Goal: Task Accomplishment & Management: Use online tool/utility

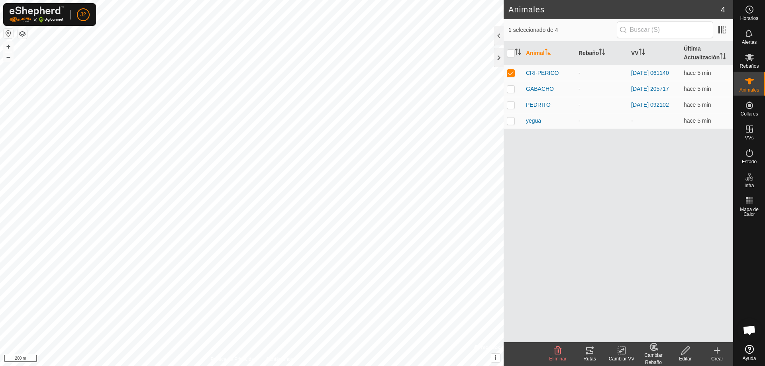
click at [586, 355] on icon at bounding box center [590, 351] width 10 height 10
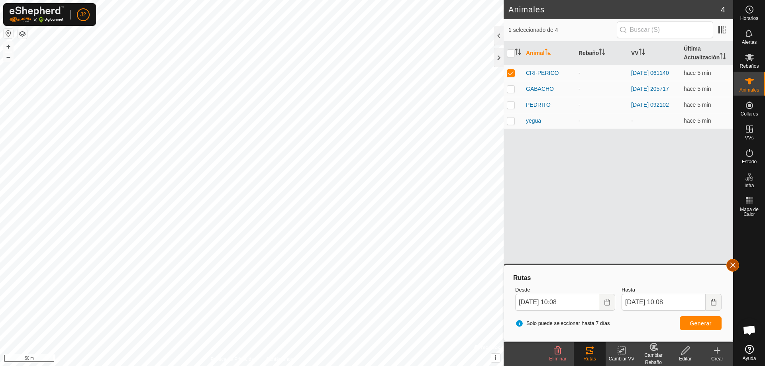
click at [732, 263] on button "button" at bounding box center [732, 265] width 13 height 13
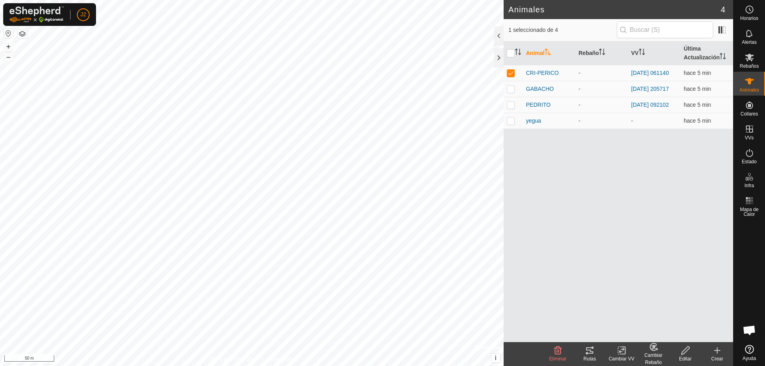
click at [618, 351] on icon at bounding box center [622, 351] width 10 height 10
click at [495, 59] on div at bounding box center [499, 57] width 10 height 19
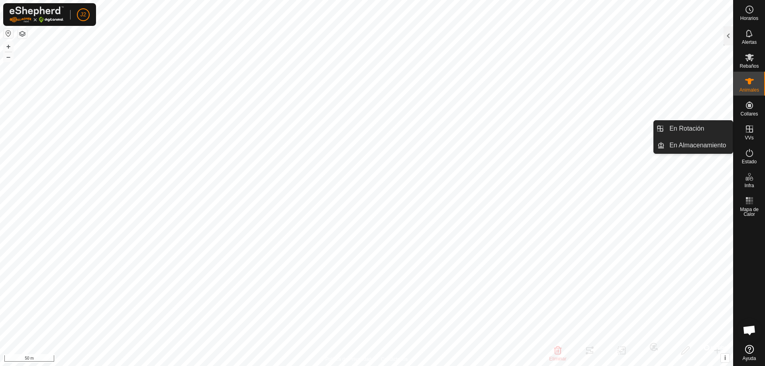
click at [748, 129] on icon at bounding box center [749, 129] width 7 height 7
click at [679, 129] on link "En Rotación" at bounding box center [699, 129] width 68 height 16
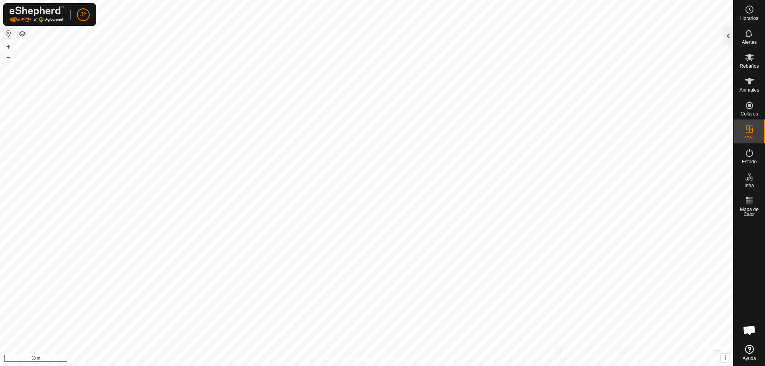
click at [726, 33] on div at bounding box center [729, 35] width 10 height 19
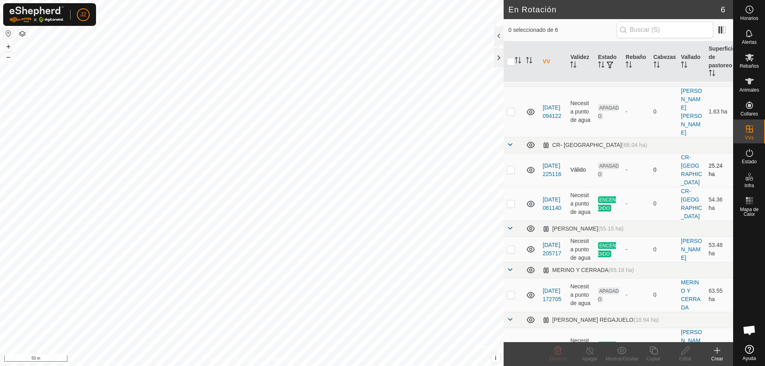
scroll to position [14, 0]
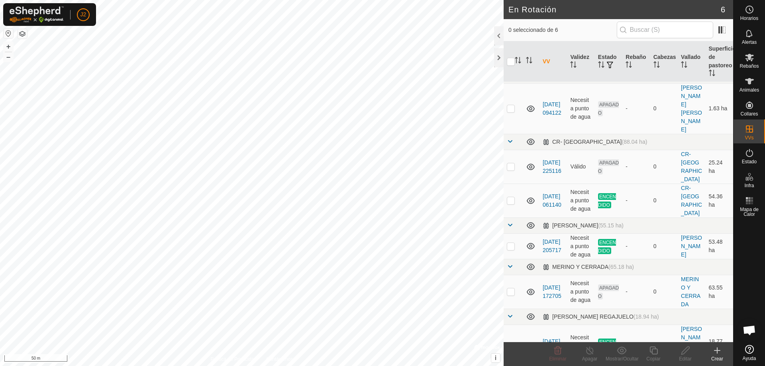
click at [718, 353] on icon at bounding box center [717, 351] width 10 height 10
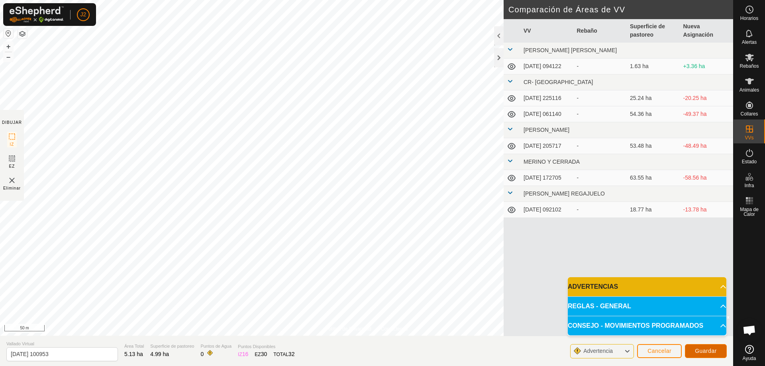
click at [711, 351] on span "Guardar" at bounding box center [706, 351] width 22 height 6
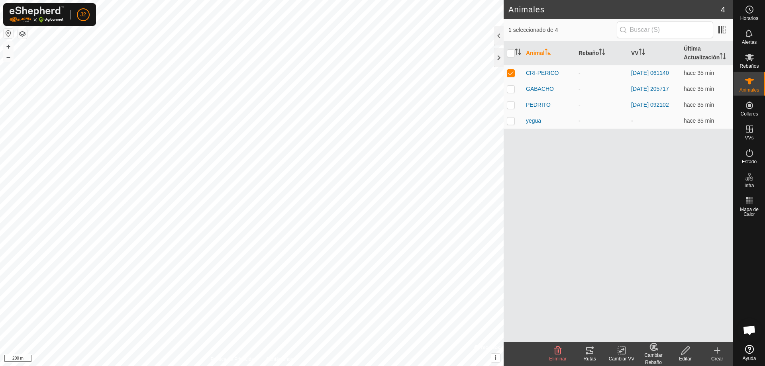
click at [591, 353] on icon at bounding box center [589, 350] width 7 height 6
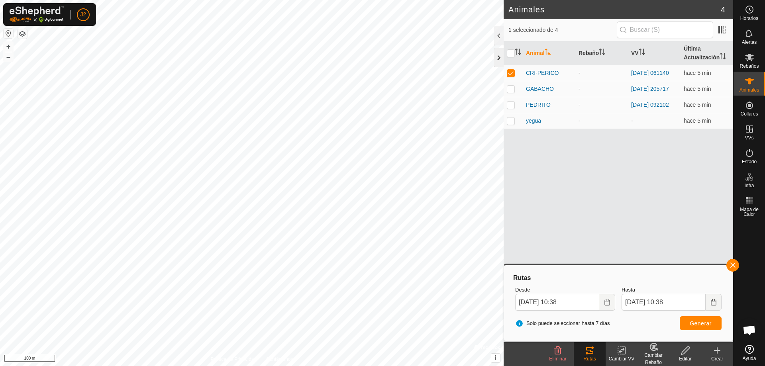
click at [496, 56] on div at bounding box center [499, 57] width 10 height 19
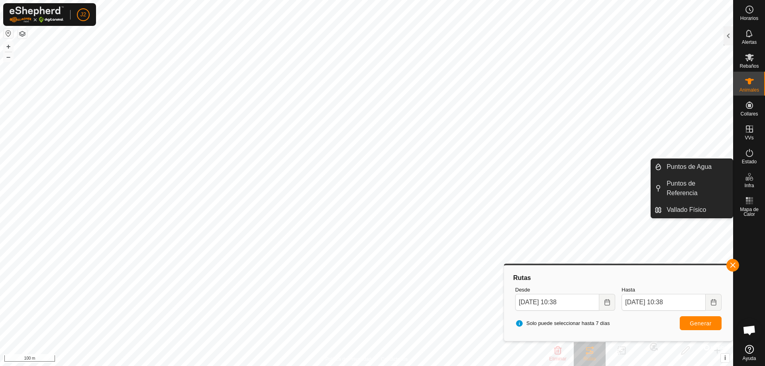
click at [747, 180] on icon at bounding box center [750, 177] width 10 height 10
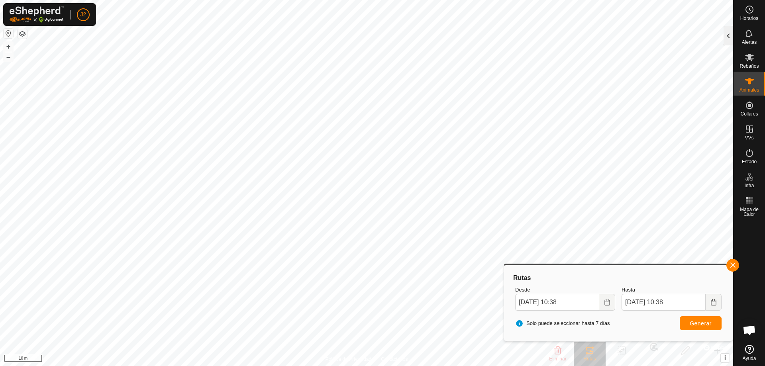
click at [730, 39] on div at bounding box center [729, 35] width 10 height 19
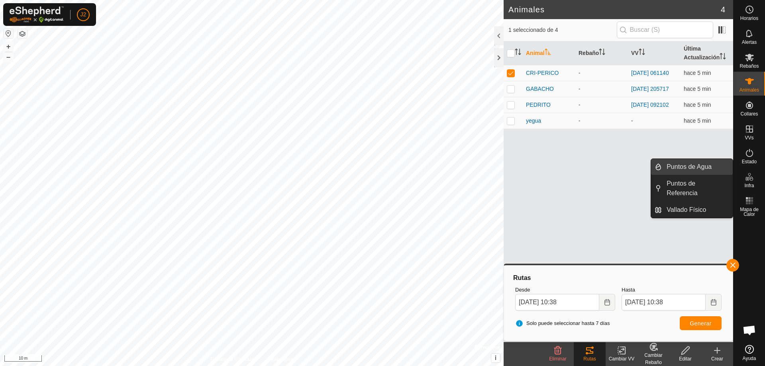
click at [690, 168] on link "Puntos de Agua" at bounding box center [697, 167] width 71 height 16
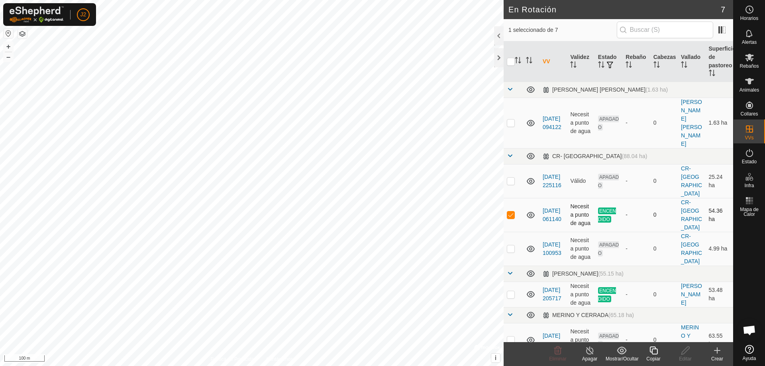
click at [512, 212] on p-checkbox at bounding box center [511, 215] width 8 height 6
click at [499, 58] on div at bounding box center [499, 57] width 10 height 19
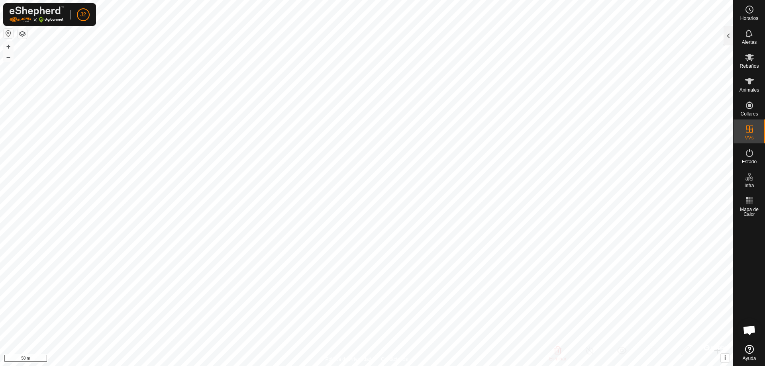
checkbox input "true"
click at [726, 32] on div at bounding box center [729, 35] width 10 height 19
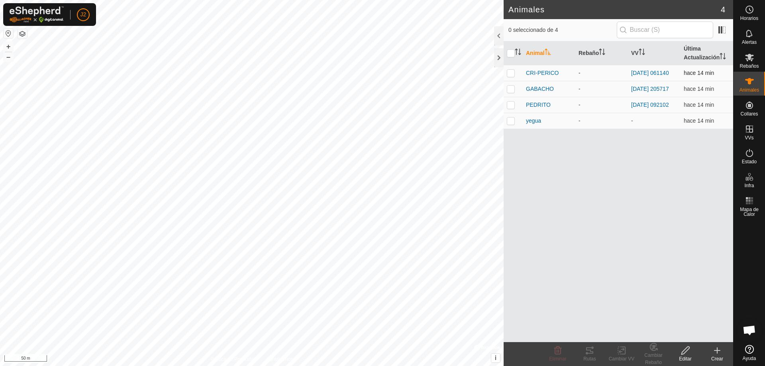
click at [511, 74] on p-checkbox at bounding box center [511, 73] width 8 height 6
checkbox input "true"
click at [588, 358] on div "Rutas" at bounding box center [590, 358] width 32 height 7
